Goal: Task Accomplishment & Management: Manage account settings

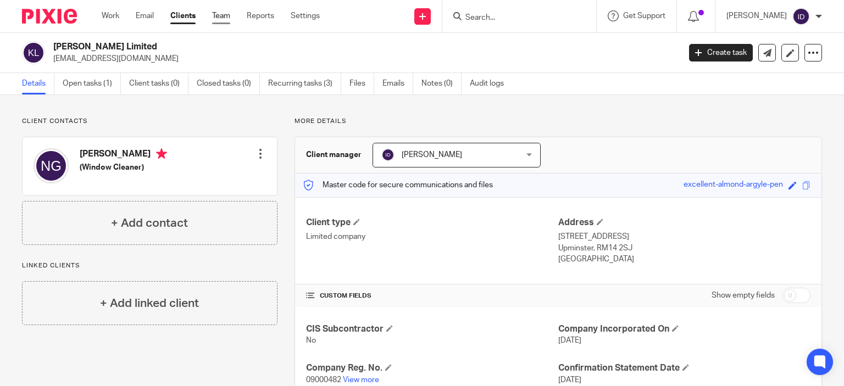
click at [216, 16] on link "Team" at bounding box center [221, 15] width 18 height 11
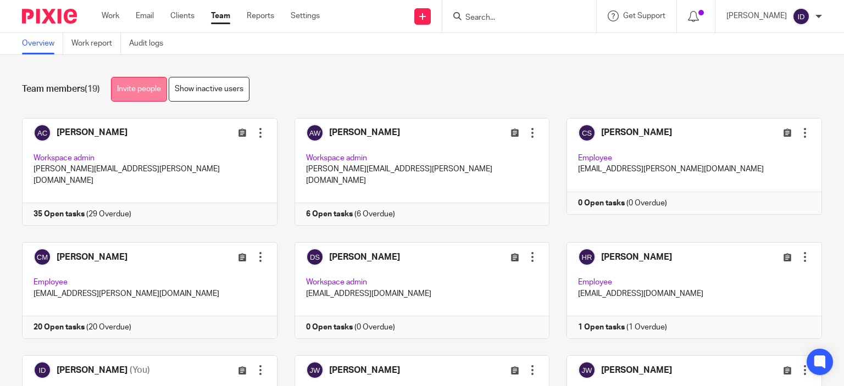
click at [134, 85] on link "Invite people" at bounding box center [139, 89] width 56 height 25
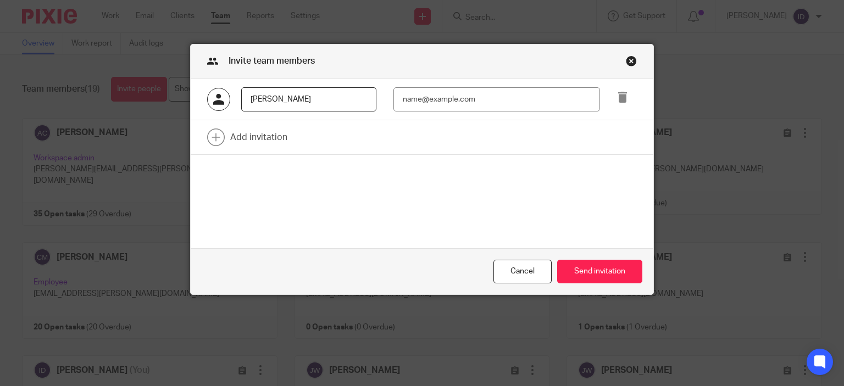
type input "Eva Avram"
paste input "eva.avram@plan-a.co.uk"
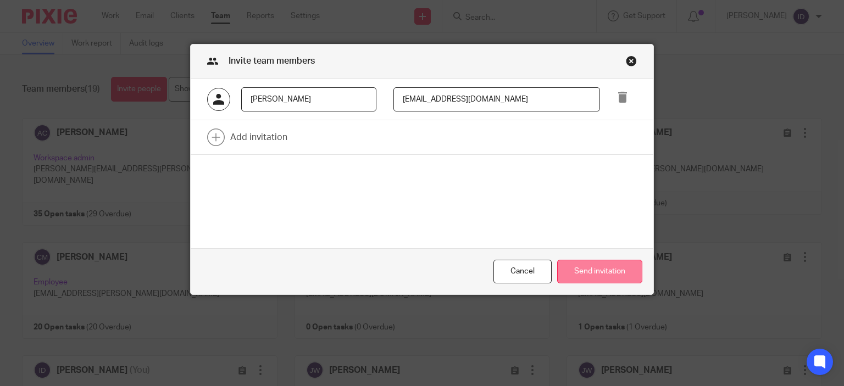
type input "eva.avram@plan-a.co.uk"
click at [567, 270] on button "Send invitation" at bounding box center [599, 272] width 85 height 24
